Goal: Transaction & Acquisition: Purchase product/service

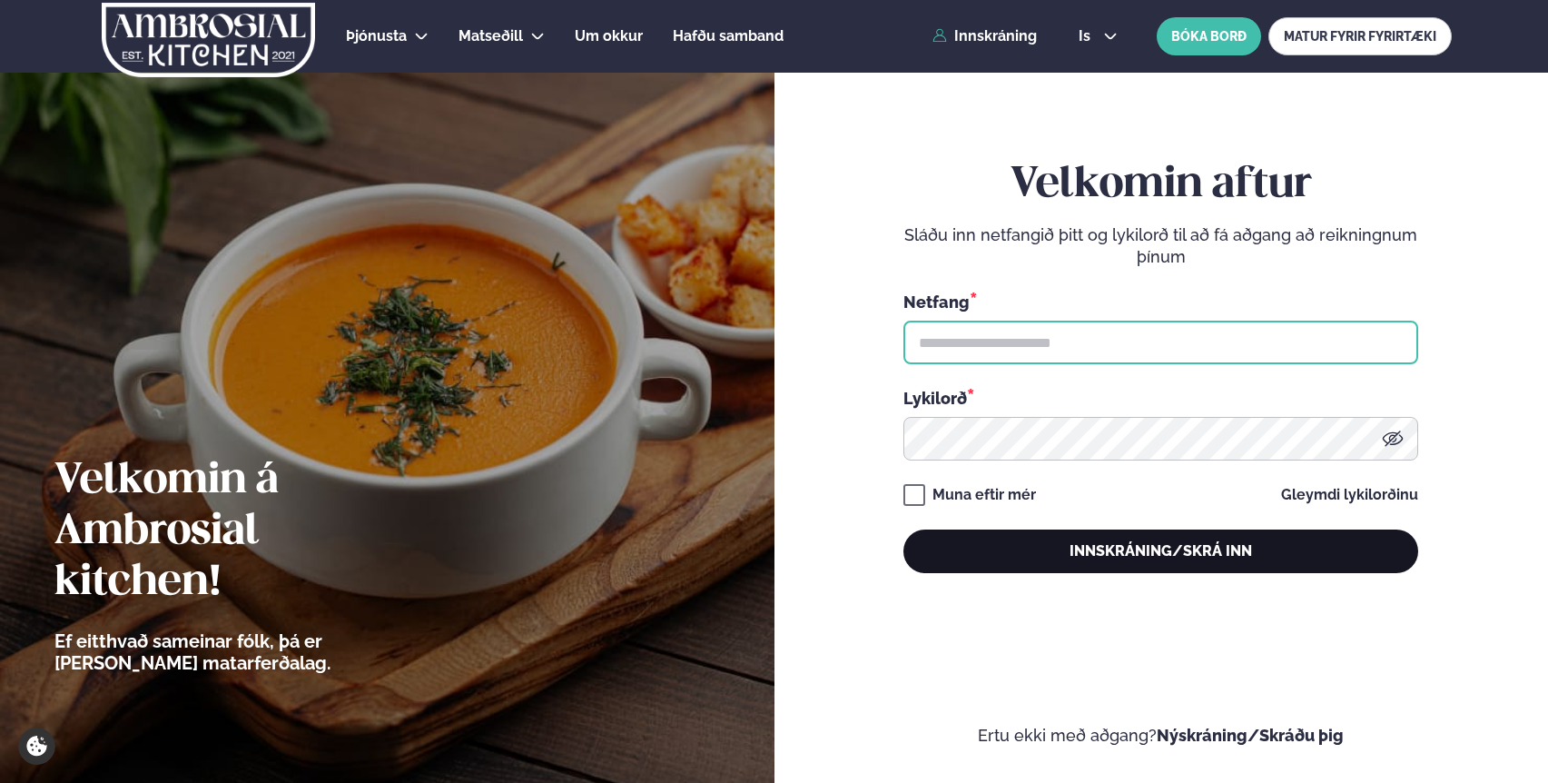
type input "**********"
click at [961, 558] on button "Innskráning/Skrá inn" at bounding box center [1161, 551] width 515 height 44
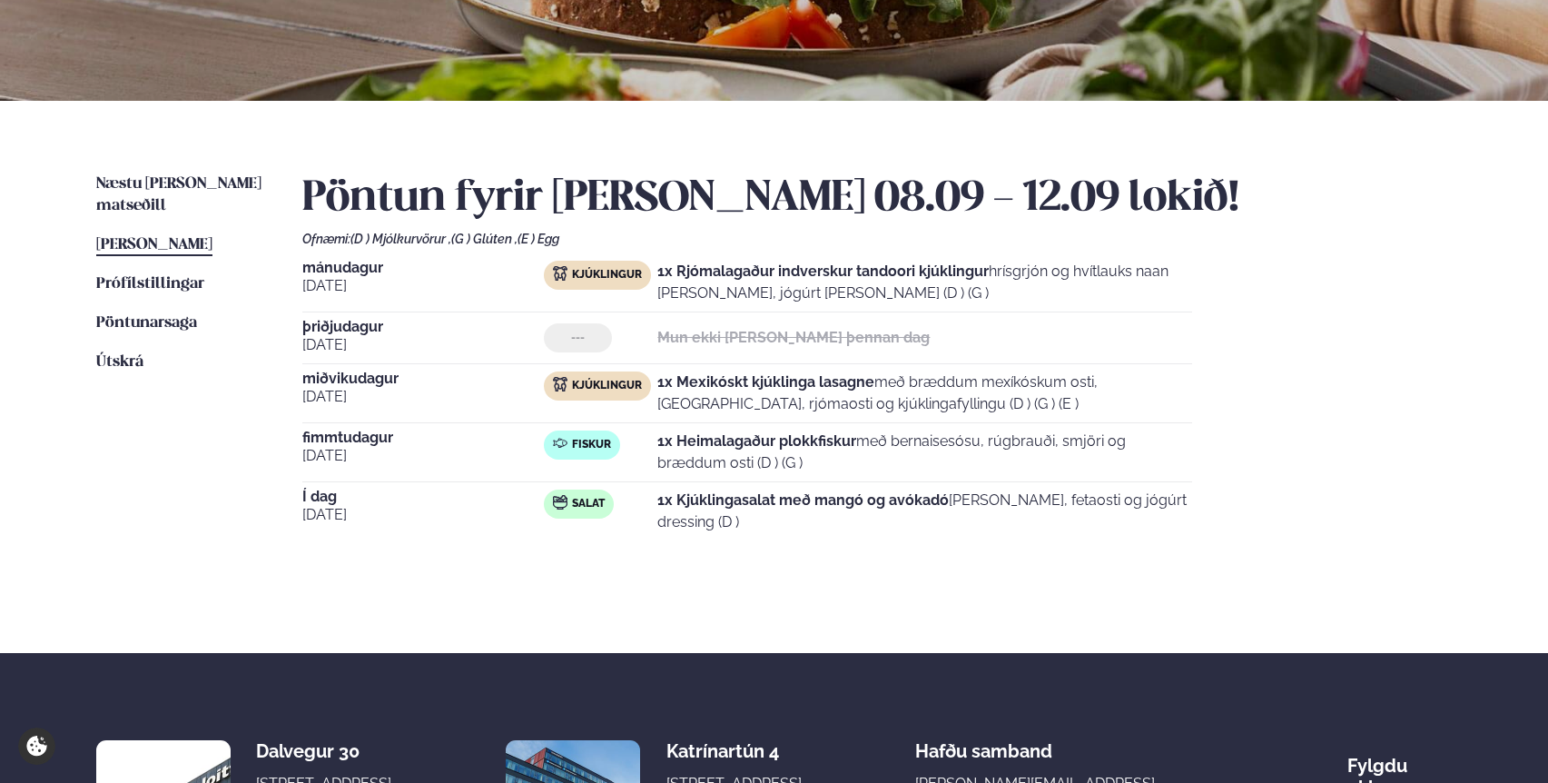
scroll to position [303, 0]
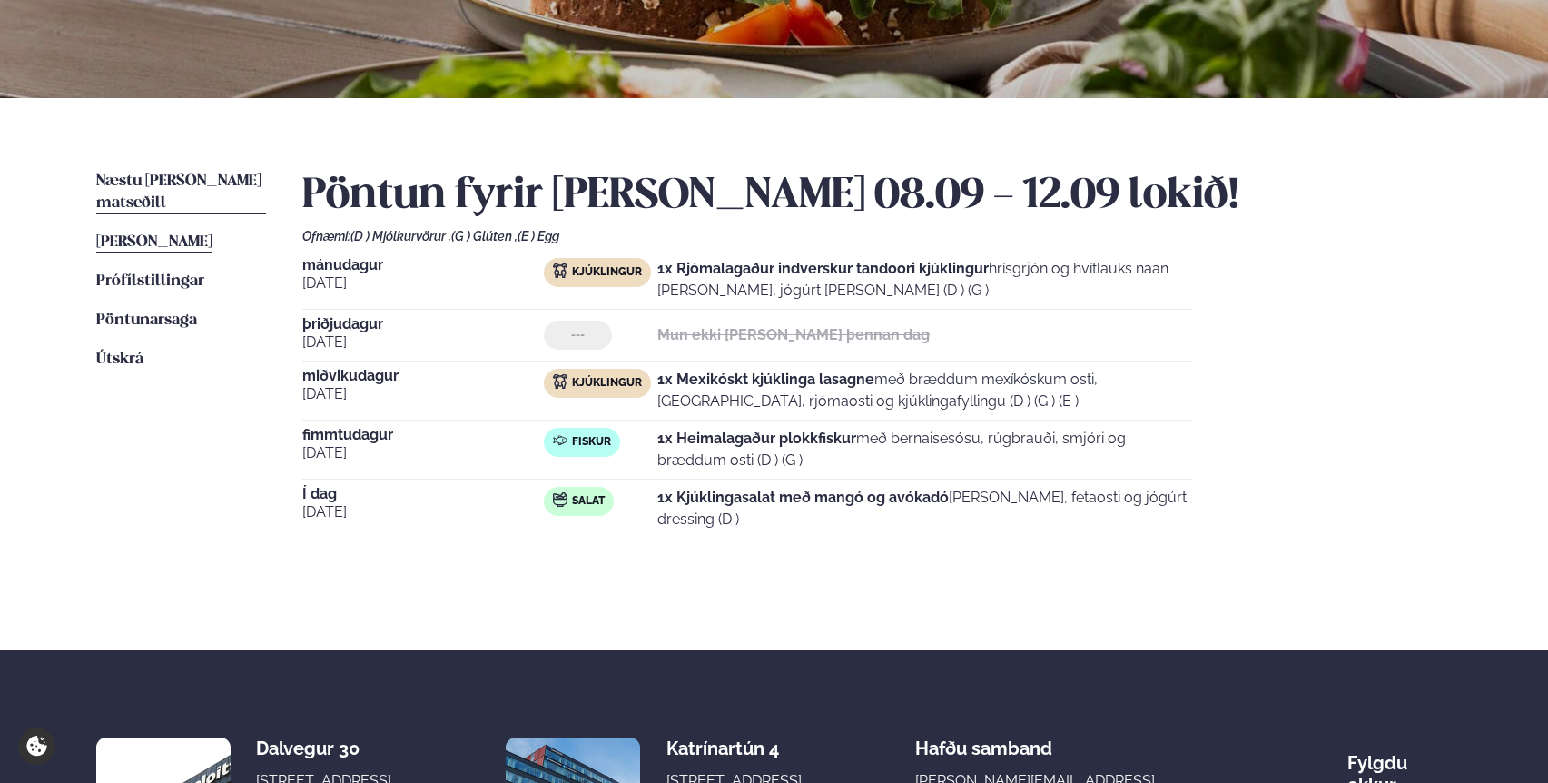
click at [173, 181] on span "Næstu [PERSON_NAME] matseðill" at bounding box center [178, 191] width 165 height 37
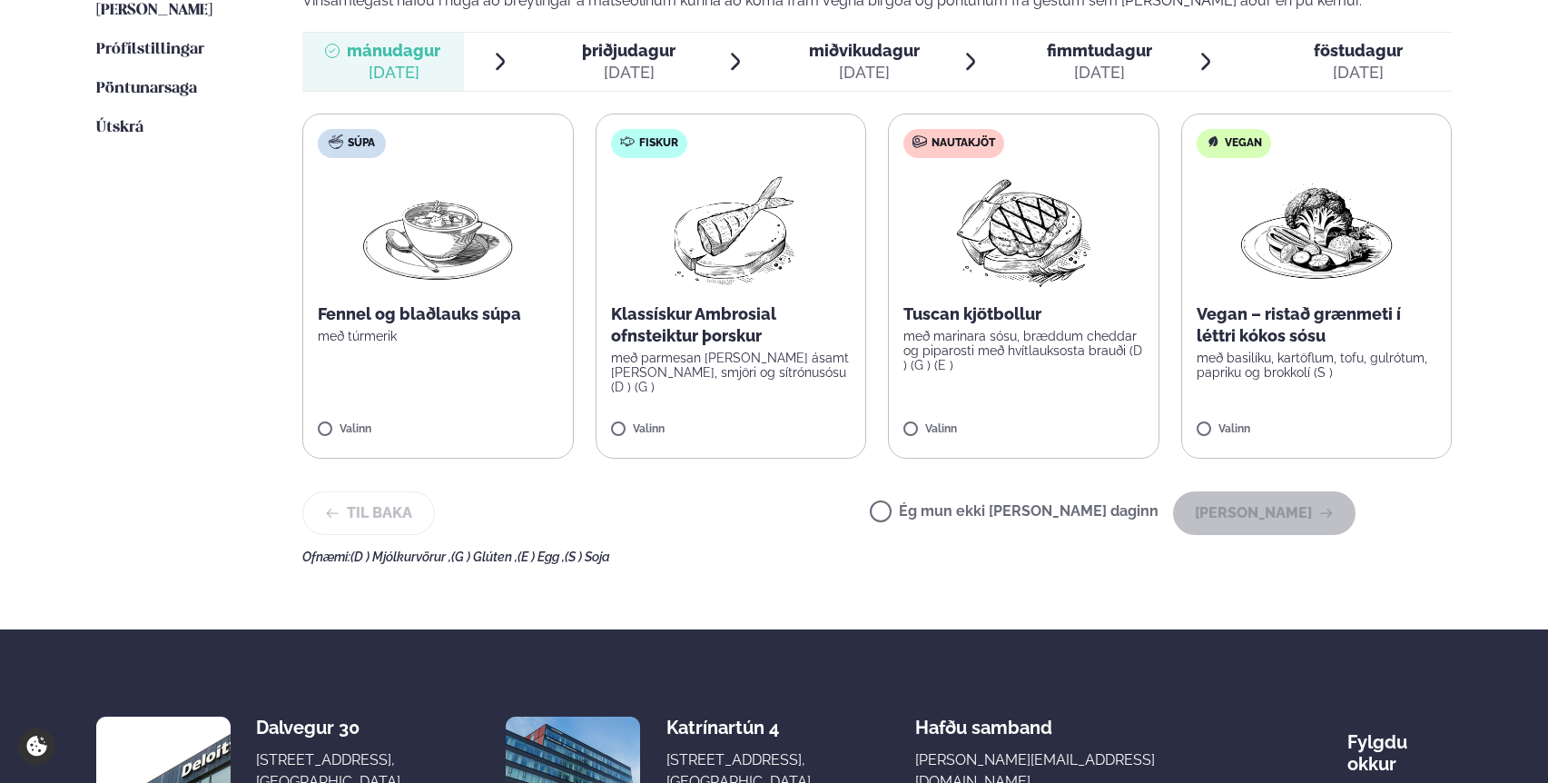
scroll to position [537, 0]
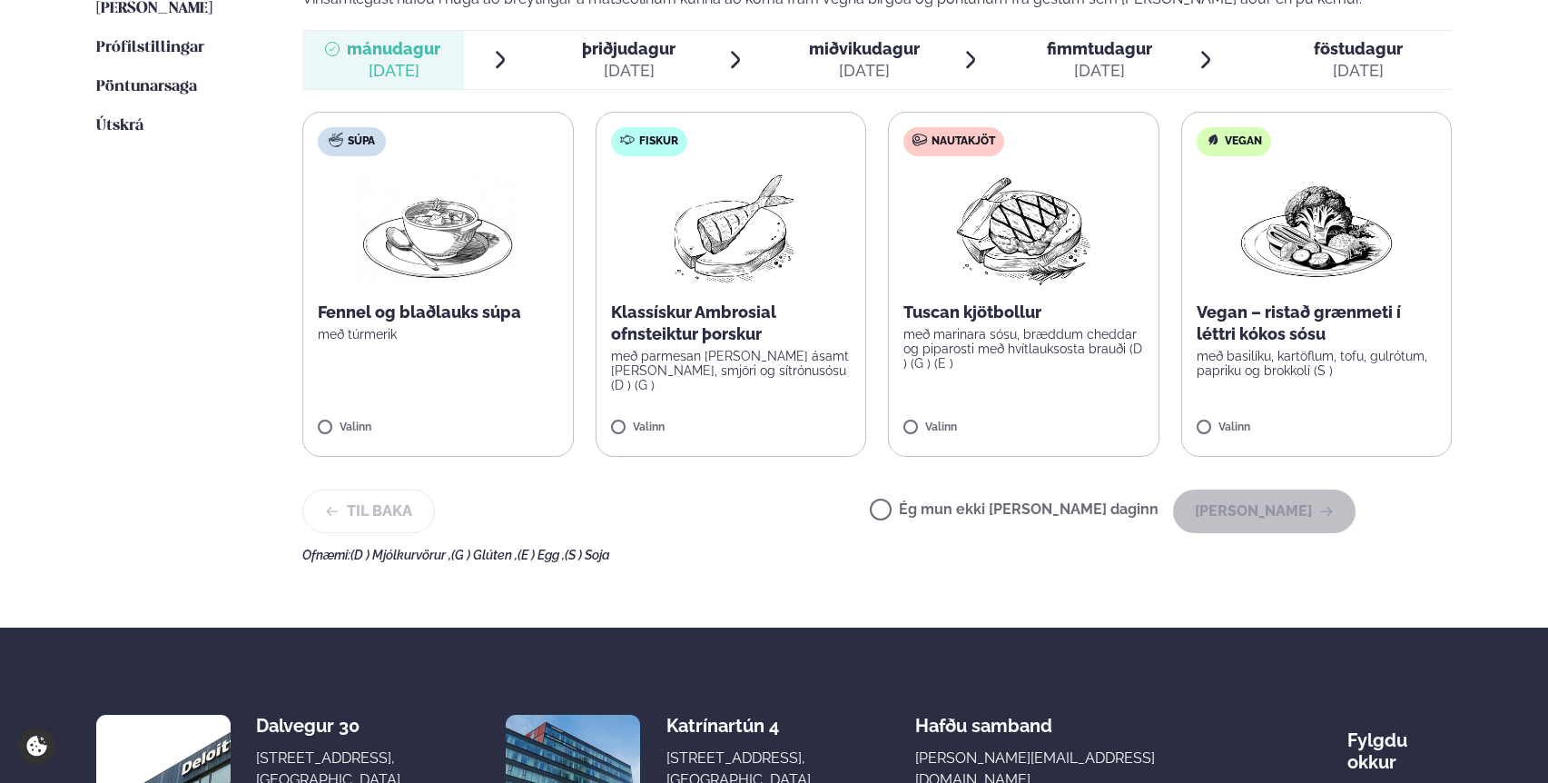
click at [1041, 383] on label "Nautakjöt Tuscan kjötbollur með marinara sósu, bræddum cheddar og piparosti með…" at bounding box center [1024, 284] width 272 height 345
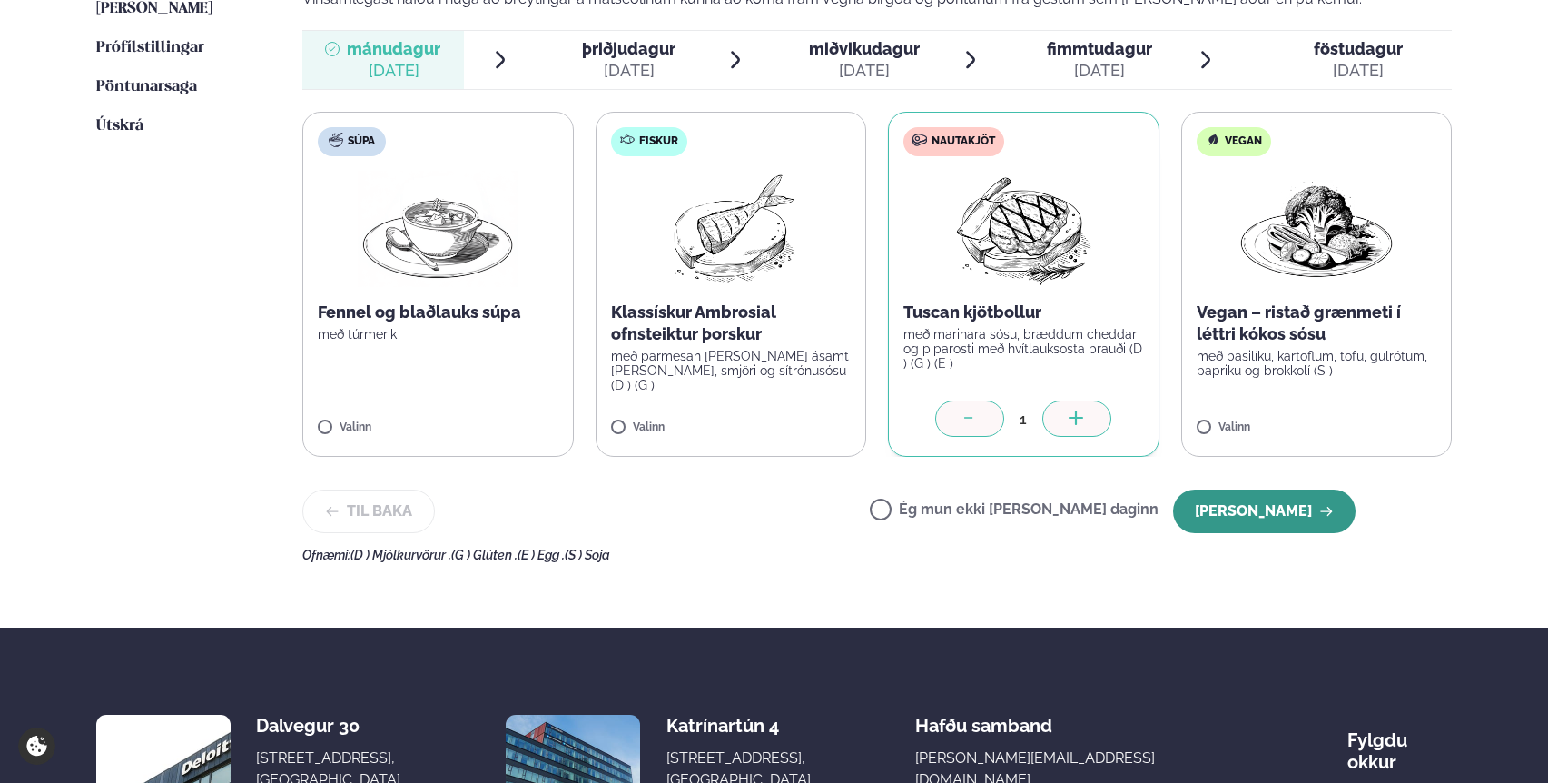
click at [1306, 513] on button "[PERSON_NAME]" at bounding box center [1264, 511] width 183 height 44
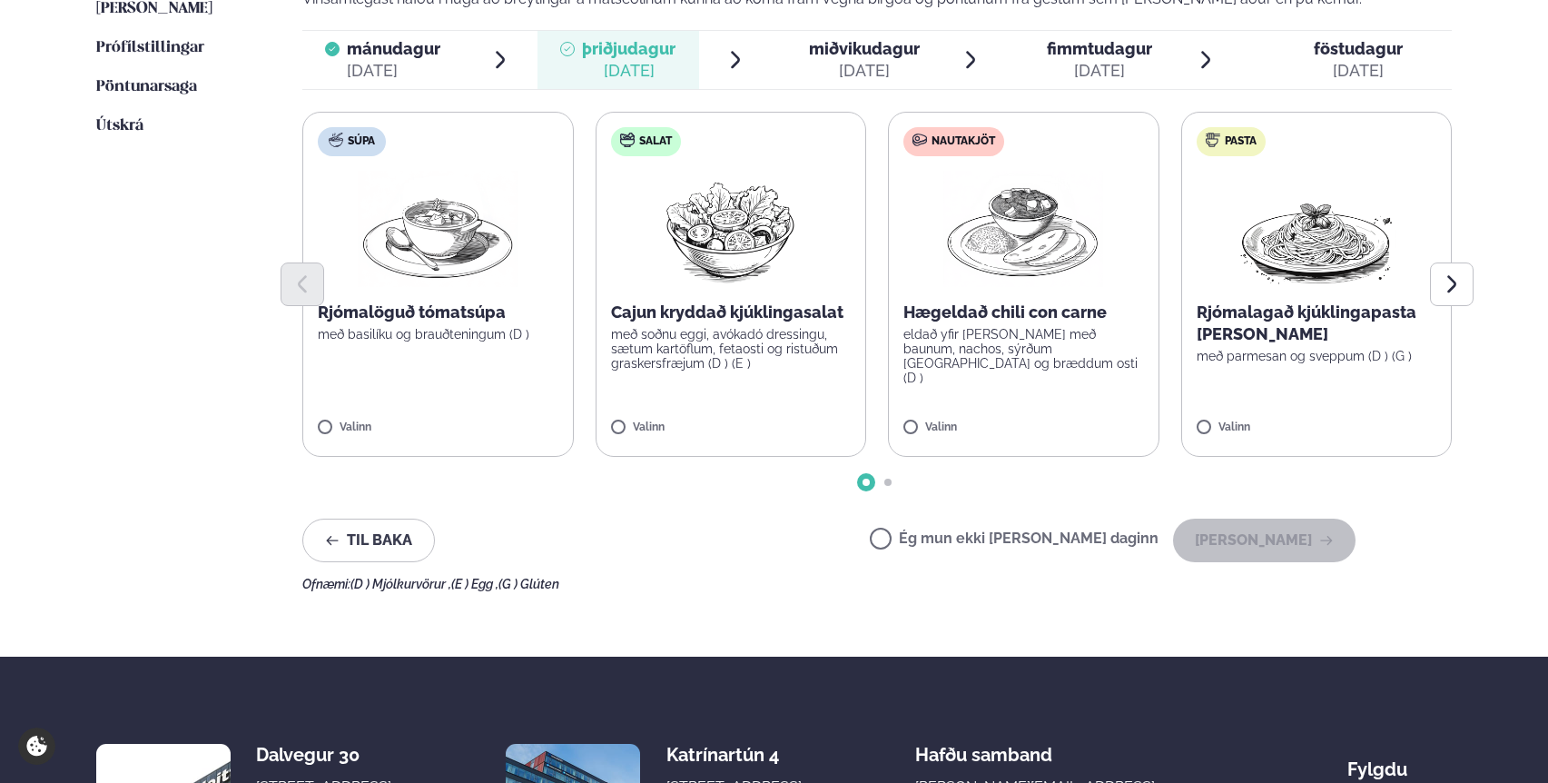
click at [720, 338] on p "með soðnu eggi, avókadó dressingu, sætum kartöflum, fetaosti og ristuðum graske…" at bounding box center [731, 349] width 241 height 44
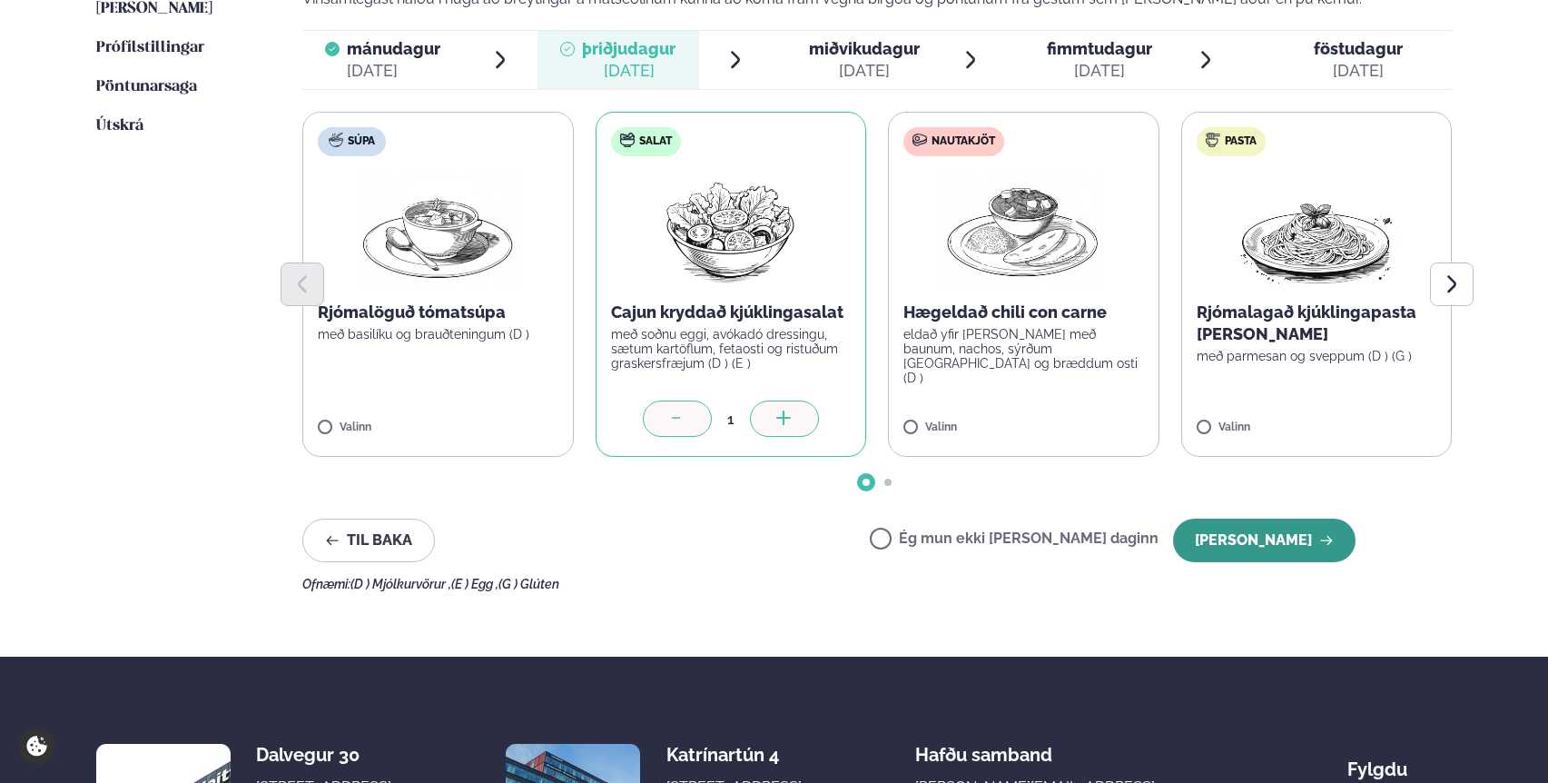
click at [1266, 540] on button "[PERSON_NAME]" at bounding box center [1264, 541] width 183 height 44
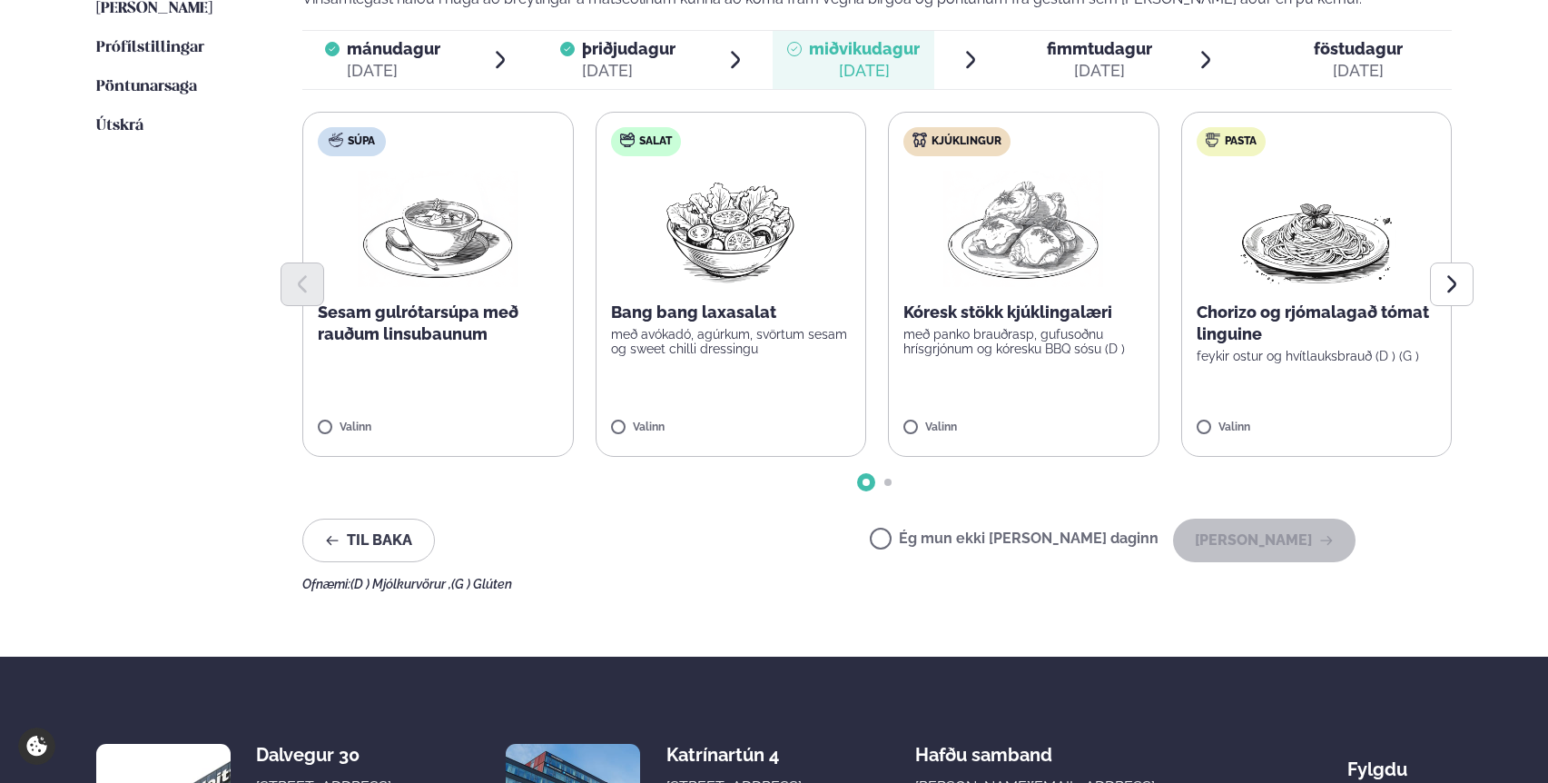
click at [748, 386] on label "Salat Bang bang laxasalat með avókadó, agúrkum, svörtum sesam og sweet chilli d…" at bounding box center [732, 284] width 272 height 345
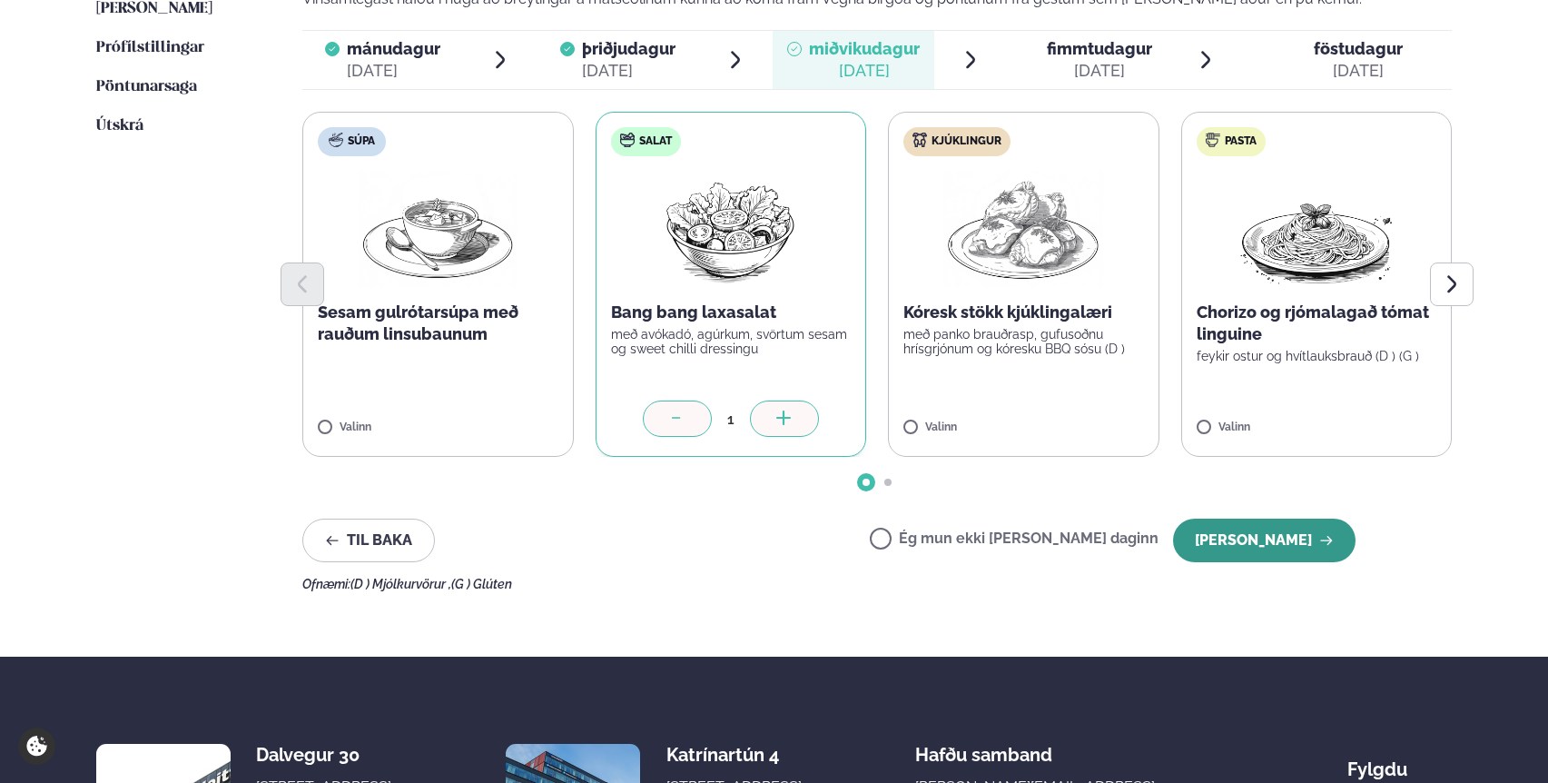
click at [1262, 541] on button "[PERSON_NAME]" at bounding box center [1264, 541] width 183 height 44
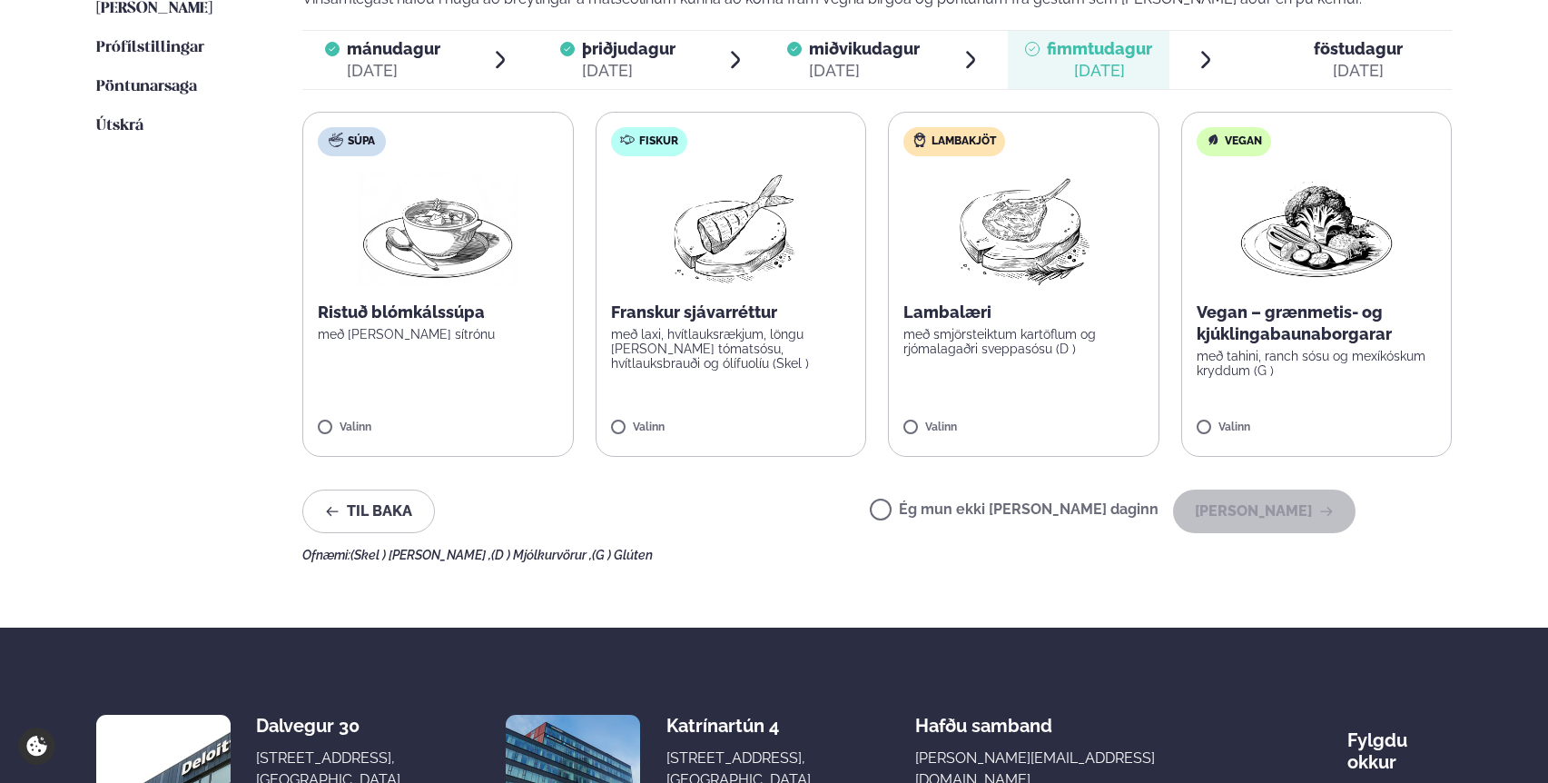
click at [731, 343] on p "með laxi, hvítlauksrækjum, löngu [PERSON_NAME] tómatsósu, hvítlauksbrauði og ól…" at bounding box center [731, 349] width 241 height 44
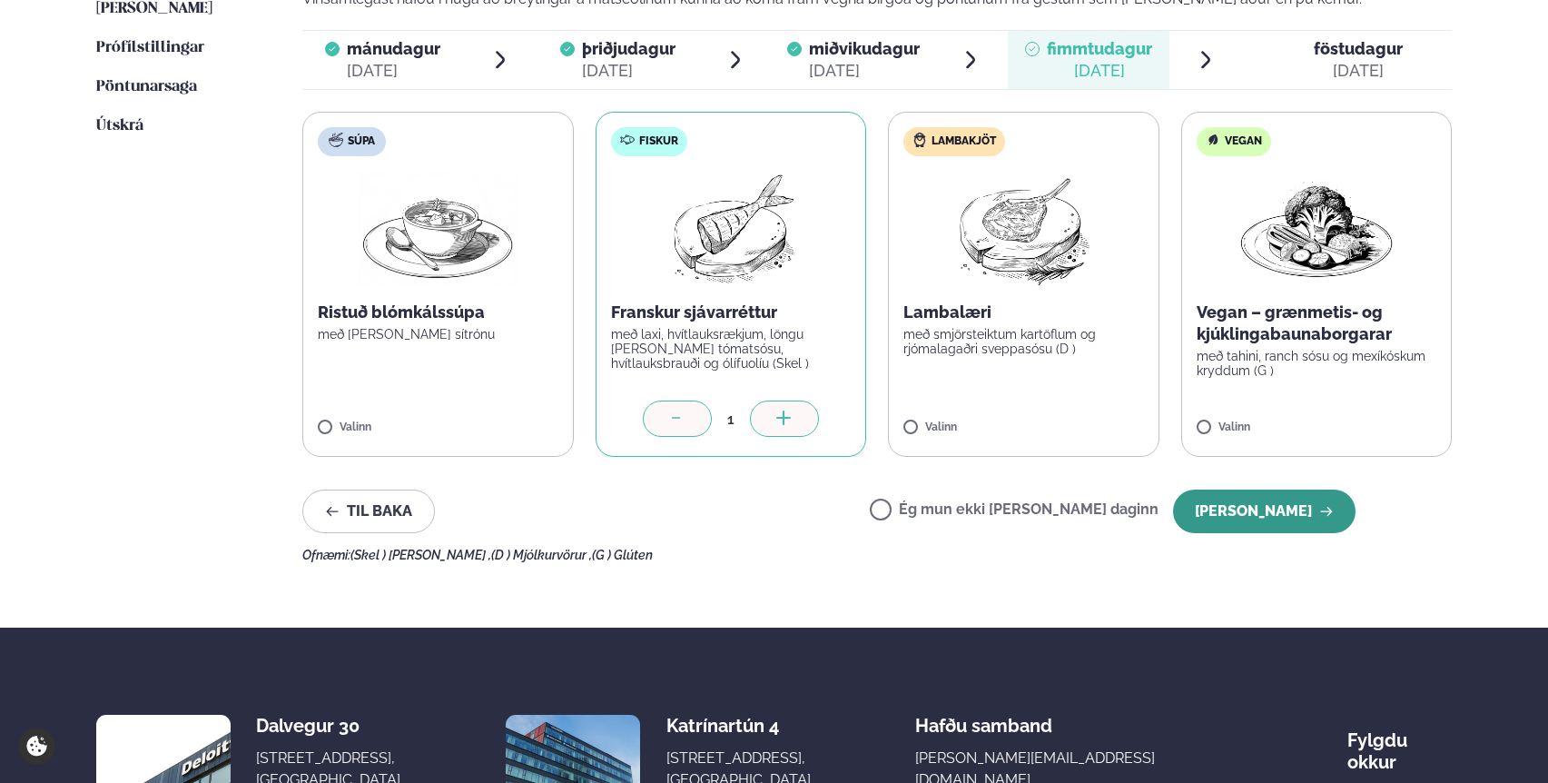
click at [1251, 520] on button "[PERSON_NAME]" at bounding box center [1264, 511] width 183 height 44
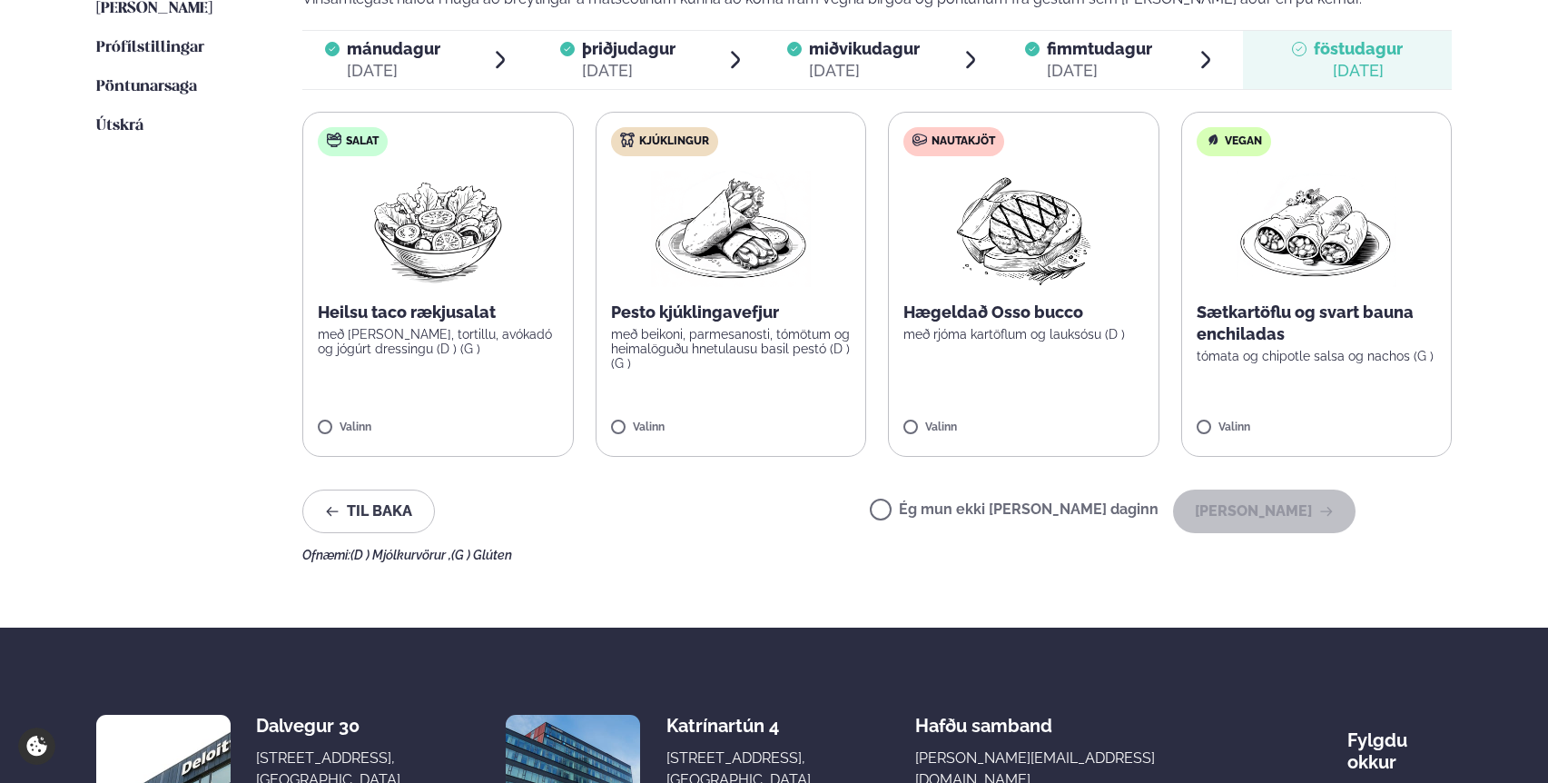
click at [698, 327] on p "með beikoni, parmesanosti, tómötum og heimalöguðu hnetulausu basil pestó (D ) (…" at bounding box center [731, 349] width 241 height 44
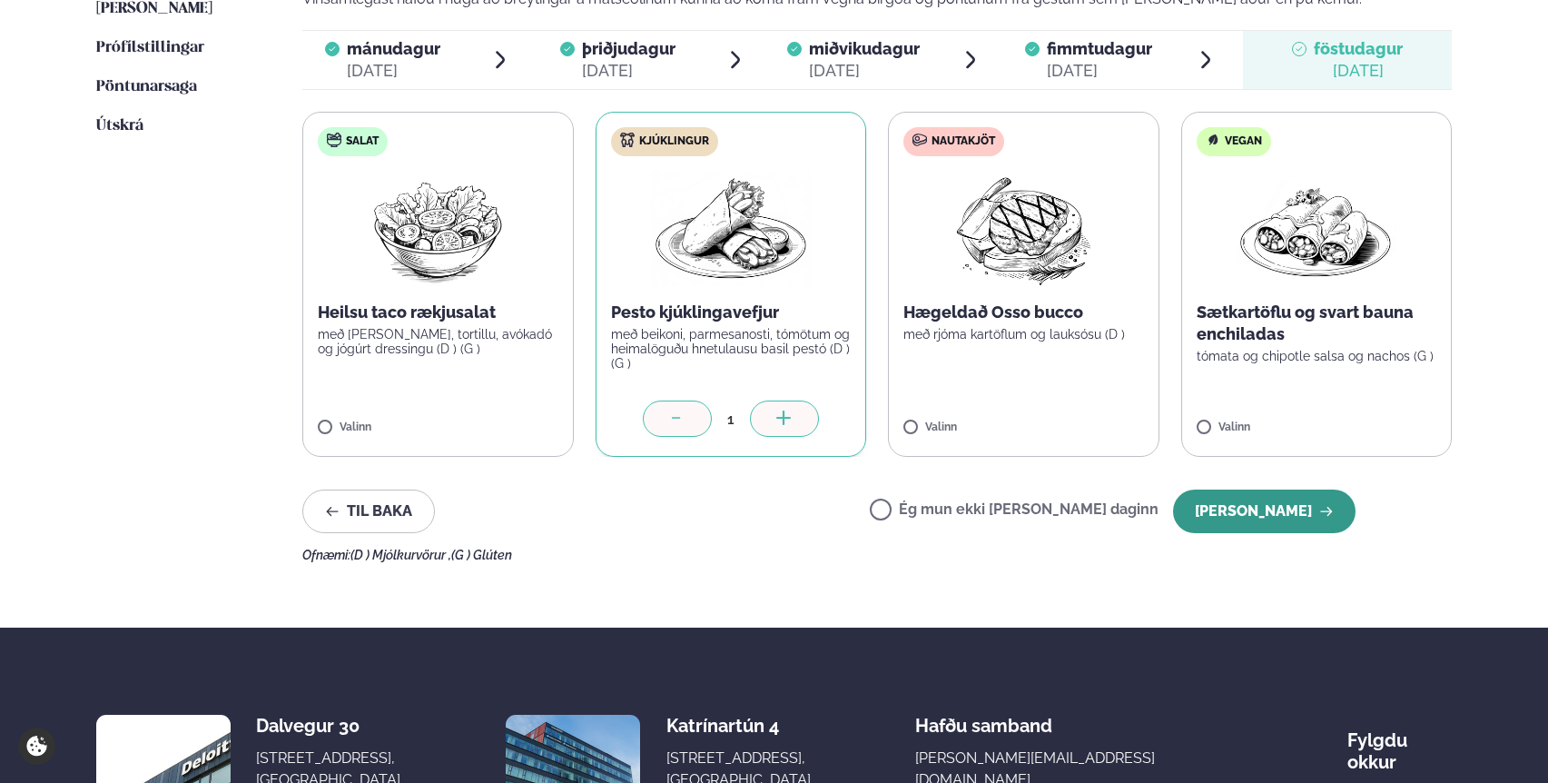
click at [1230, 515] on button "[PERSON_NAME]" at bounding box center [1264, 511] width 183 height 44
